Goal: Transaction & Acquisition: Purchase product/service

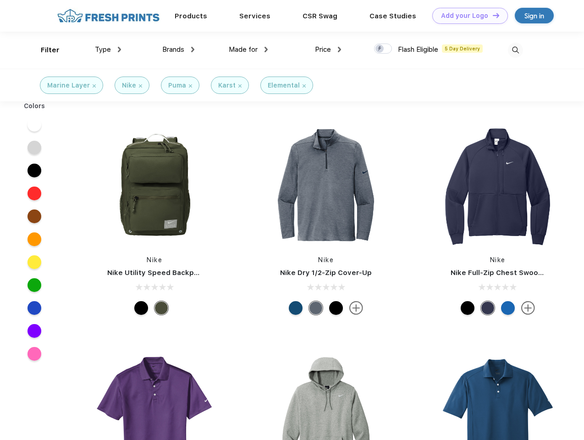
scroll to position [0, 0]
click at [467, 16] on link "Add your Logo Design Tool" at bounding box center [470, 16] width 76 height 16
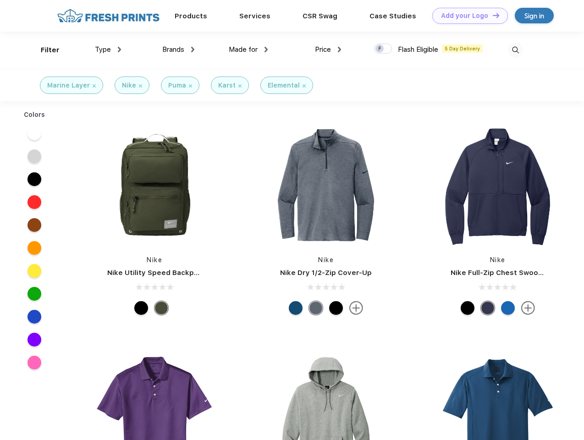
click at [0, 0] on div "Design Tool" at bounding box center [0, 0] width 0 height 0
click at [492, 15] on link "Add your Logo Design Tool" at bounding box center [470, 16] width 76 height 16
click at [44, 50] on div "Filter" at bounding box center [50, 50] width 19 height 11
click at [108, 50] on span "Type" at bounding box center [103, 49] width 16 height 8
click at [178, 50] on span "Brands" at bounding box center [173, 49] width 22 height 8
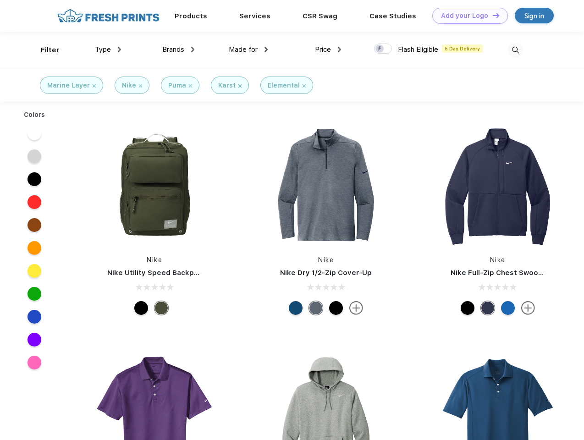
click at [249, 50] on span "Made for" at bounding box center [243, 49] width 29 height 8
click at [328, 50] on span "Price" at bounding box center [323, 49] width 16 height 8
click at [383, 49] on div at bounding box center [383, 49] width 18 height 10
click at [380, 49] on input "checkbox" at bounding box center [377, 46] width 6 height 6
click at [515, 50] on img at bounding box center [515, 50] width 15 height 15
